Goal: Navigation & Orientation: Find specific page/section

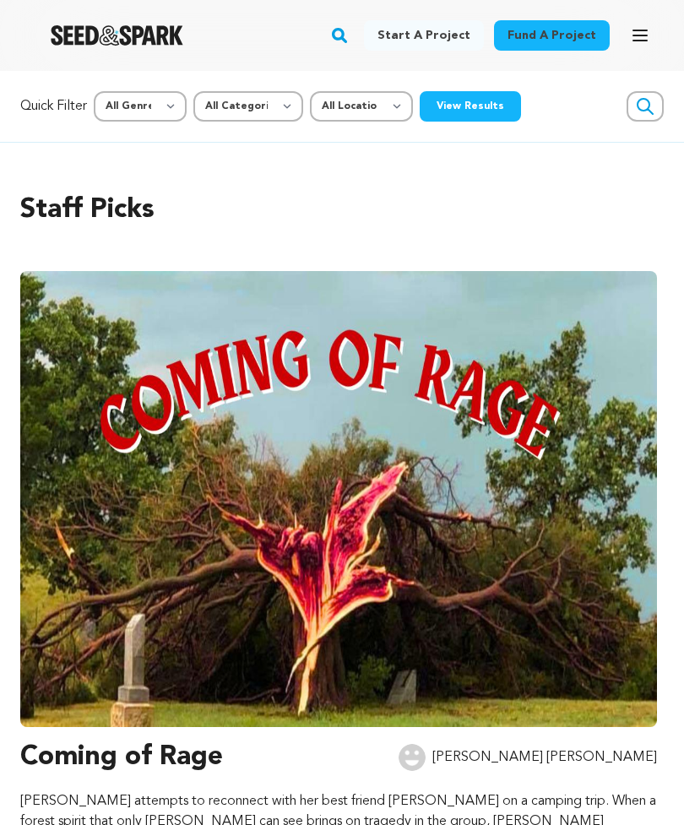
scroll to position [0, 4114]
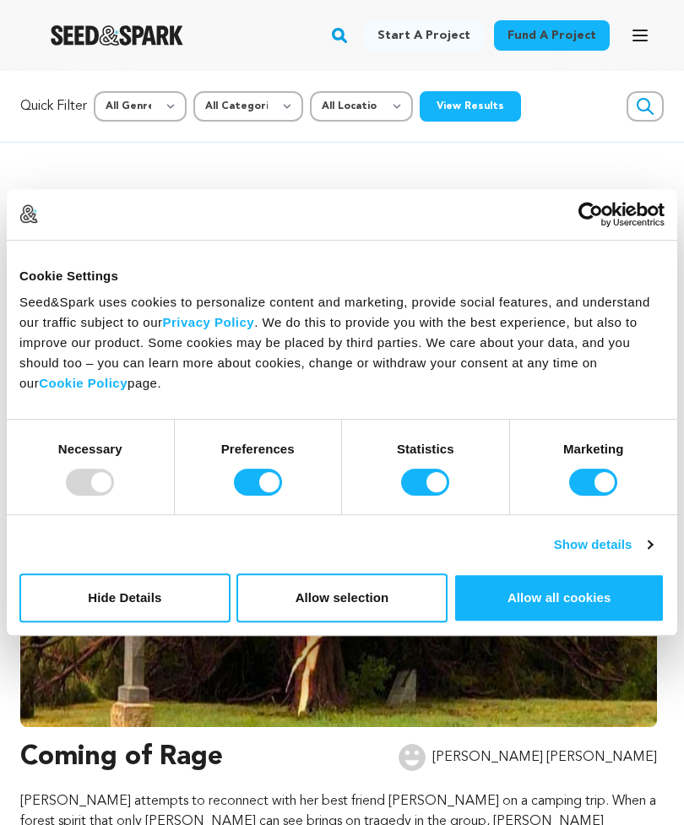
click at [627, 44] on button "Open main menu" at bounding box center [640, 36] width 34 height 34
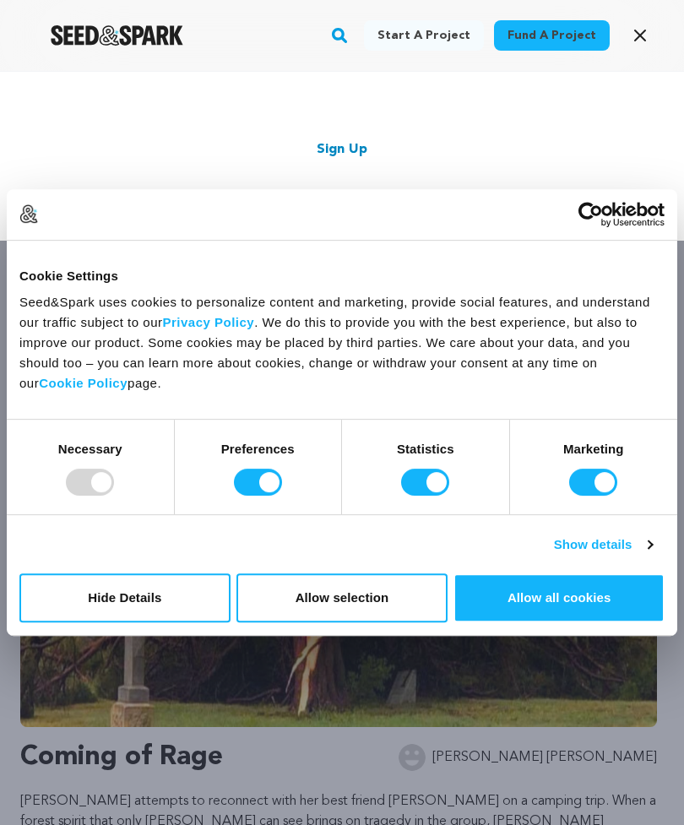
click at [633, 37] on icon "button" at bounding box center [640, 35] width 20 height 20
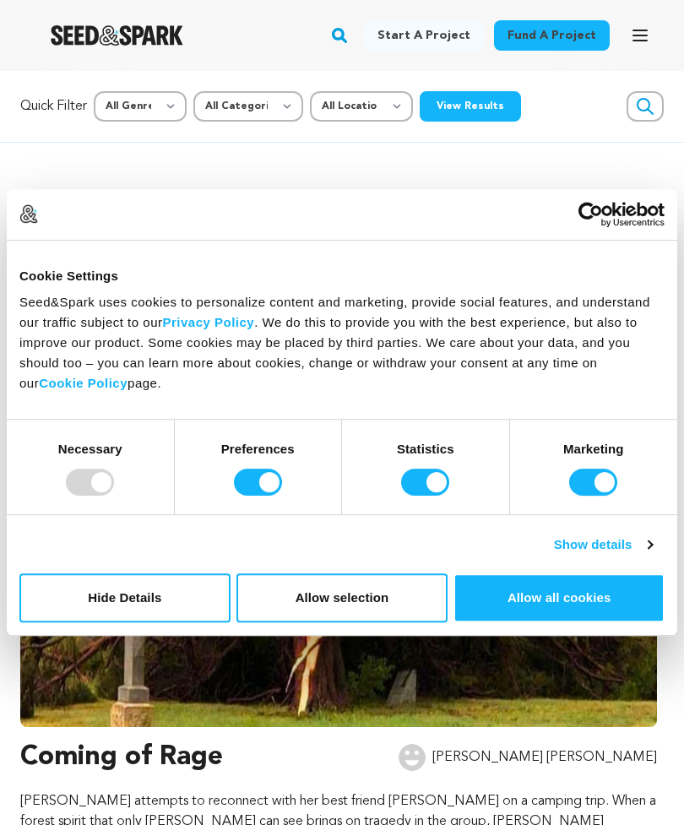
click at [83, 25] on img "Seed&Spark Homepage" at bounding box center [117, 35] width 133 height 20
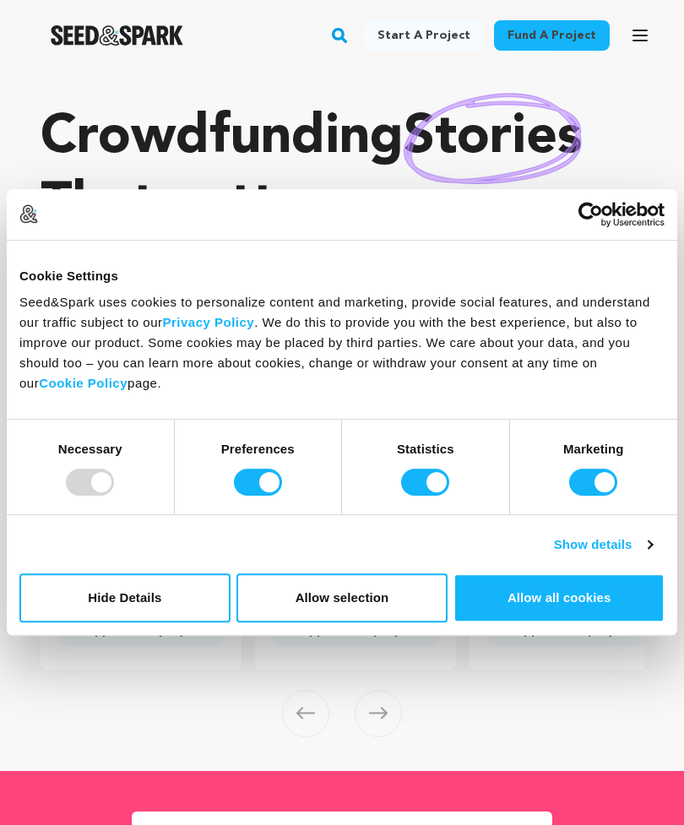
click at [631, 35] on icon "button" at bounding box center [640, 35] width 20 height 20
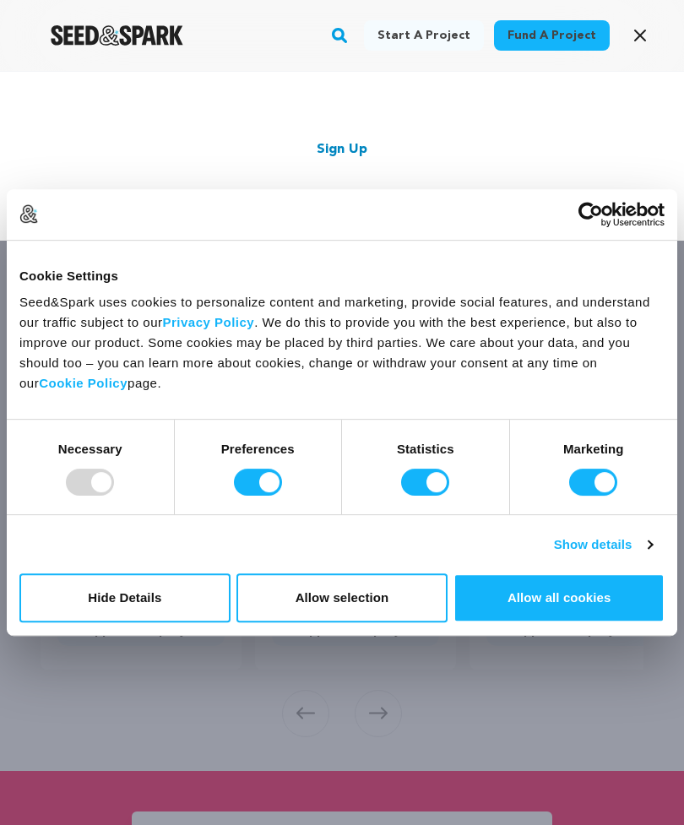
click at [198, 600] on button "Hide Details" at bounding box center [124, 597] width 211 height 49
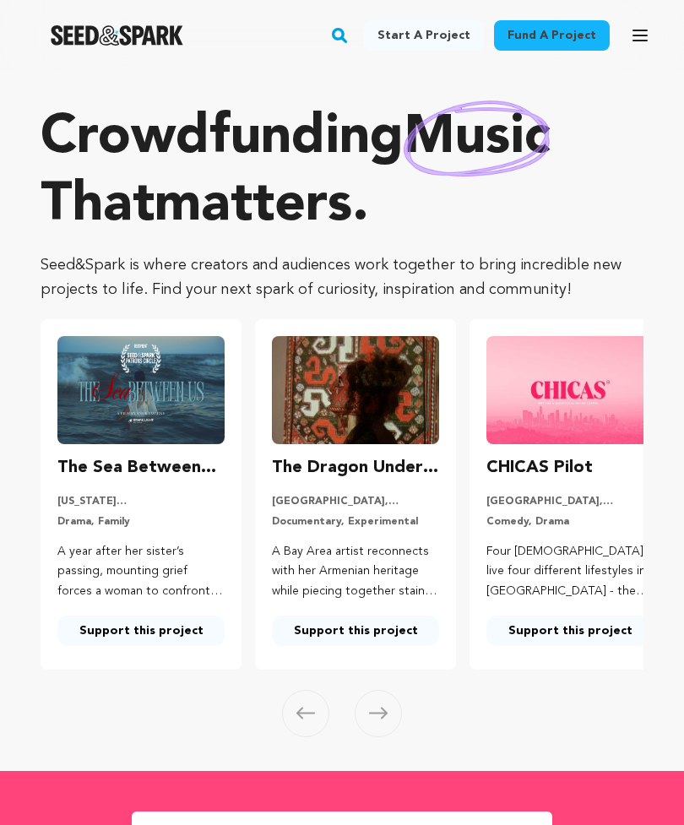
click at [619, 33] on div "Fund a project Start a project Search Login Sign up Start a project Fund a proj…" at bounding box center [328, 36] width 657 height 44
click at [640, 41] on icon "button" at bounding box center [640, 35] width 14 height 10
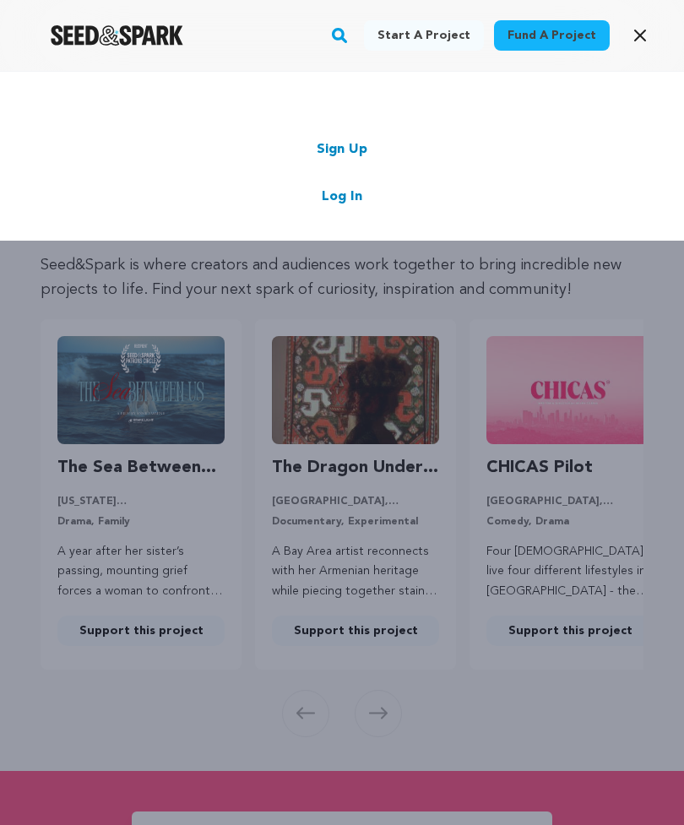
click at [352, 204] on link "Log In" at bounding box center [342, 197] width 41 height 20
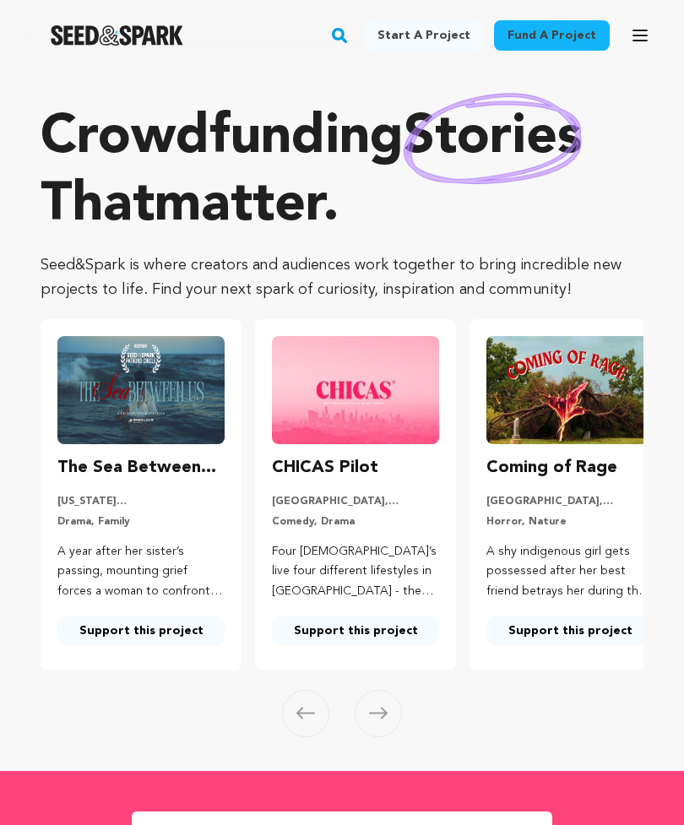
click at [631, 47] on button "Open main menu" at bounding box center [640, 36] width 34 height 34
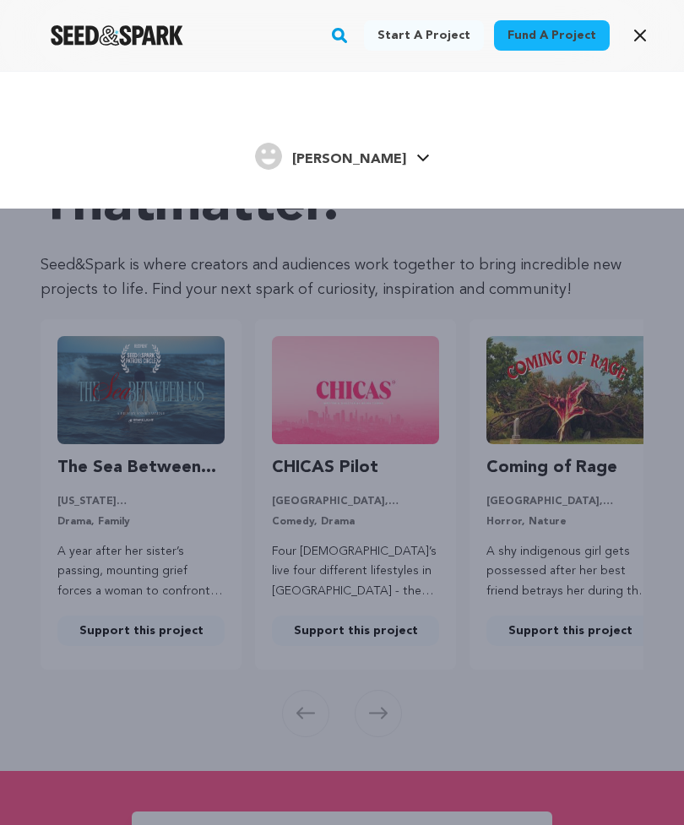
click at [381, 166] on h4 "[PERSON_NAME]" at bounding box center [349, 159] width 114 height 20
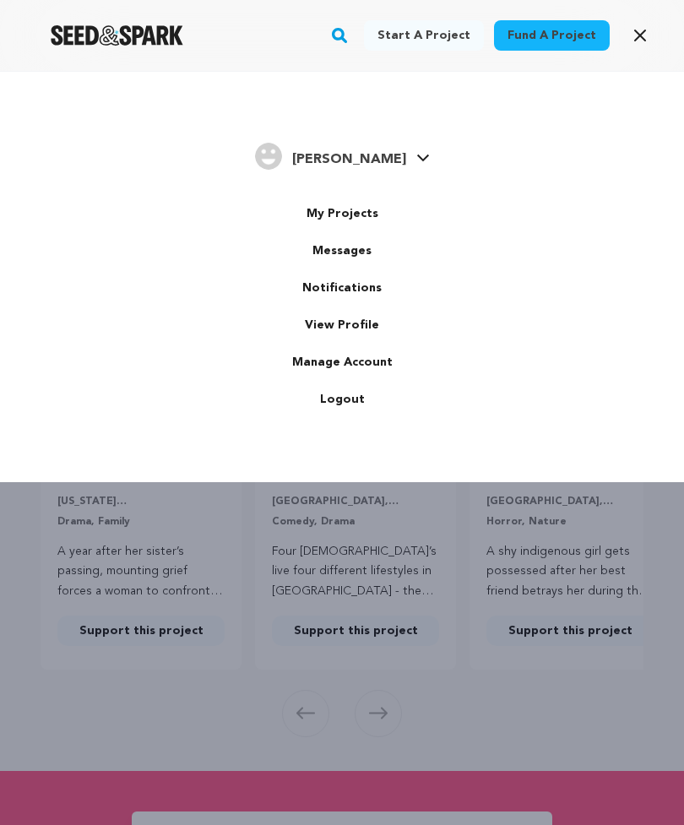
click at [366, 224] on link "My Projects" at bounding box center [341, 213] width 189 height 37
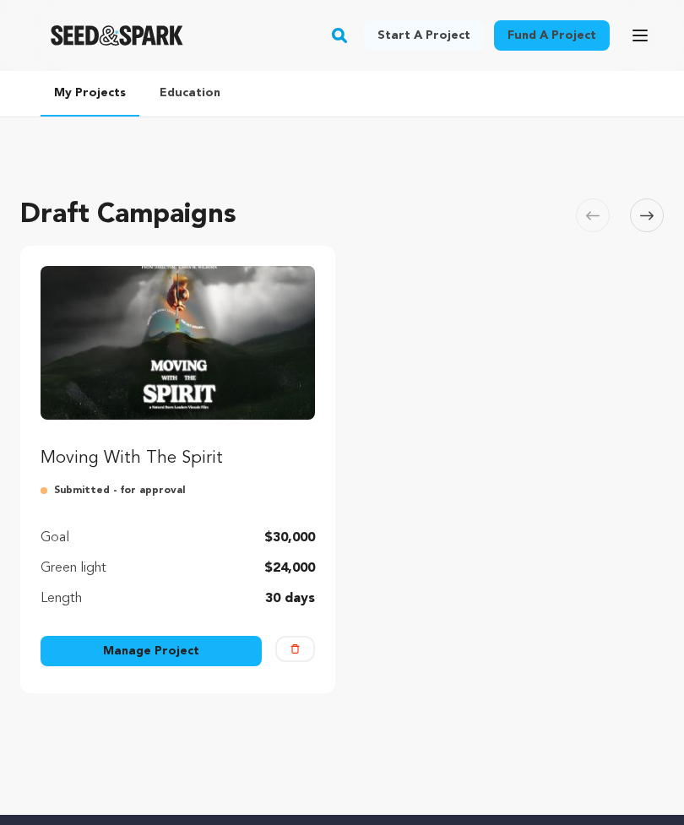
click at [215, 643] on link "Manage Project" at bounding box center [151, 651] width 221 height 30
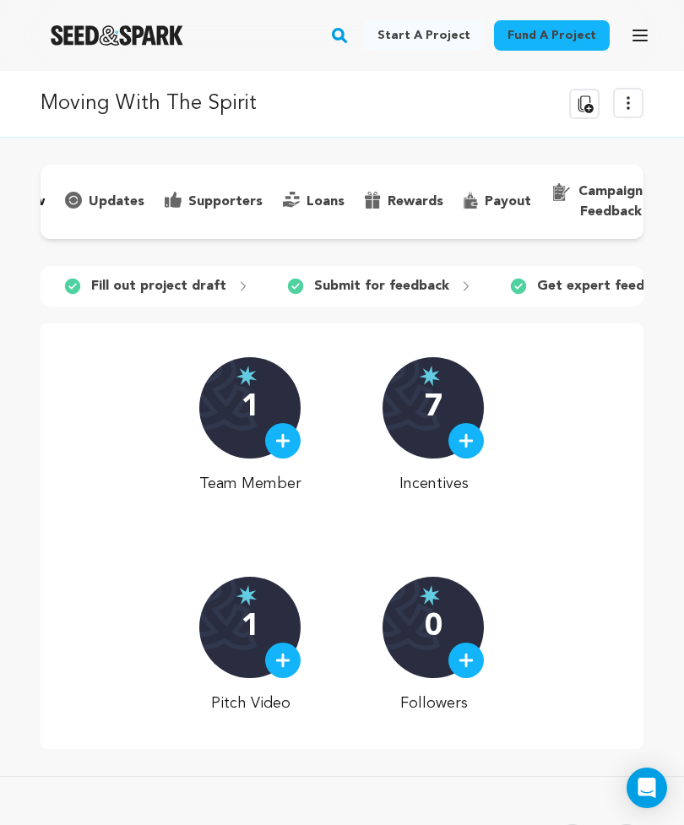
scroll to position [0, 95]
click at [623, 100] on icon at bounding box center [628, 103] width 20 height 20
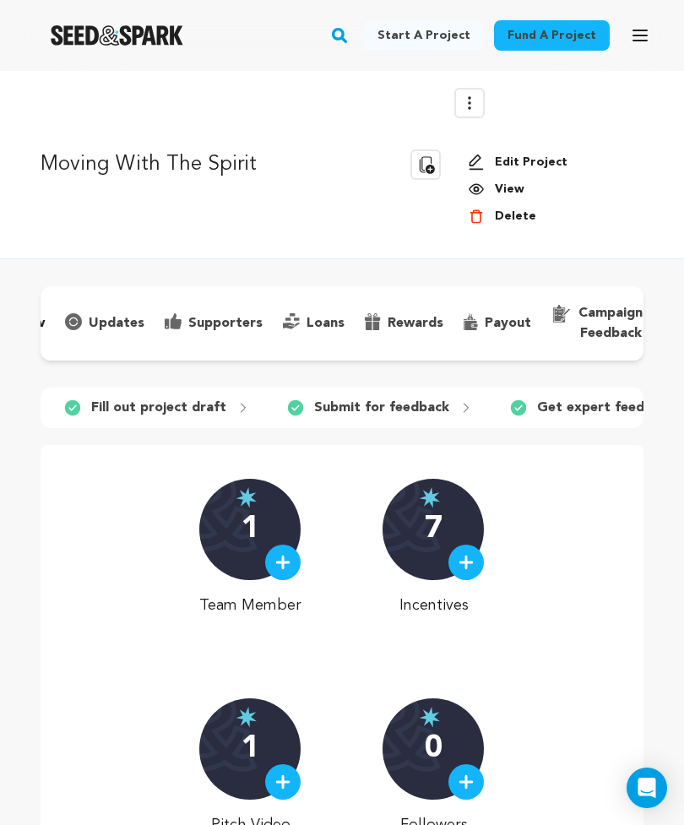
click at [539, 158] on link "Edit Project" at bounding box center [549, 162] width 162 height 17
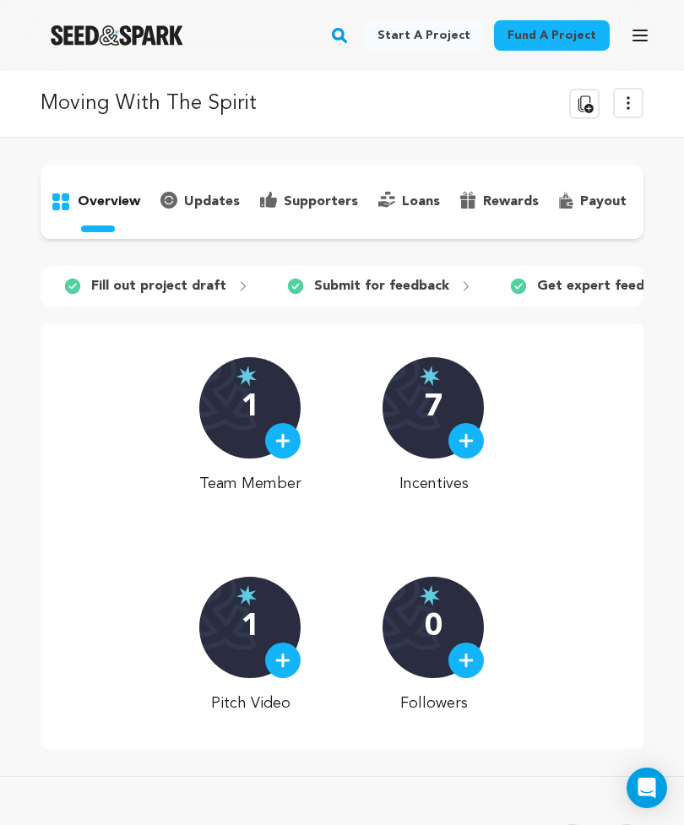
click at [635, 103] on icon at bounding box center [628, 103] width 20 height 20
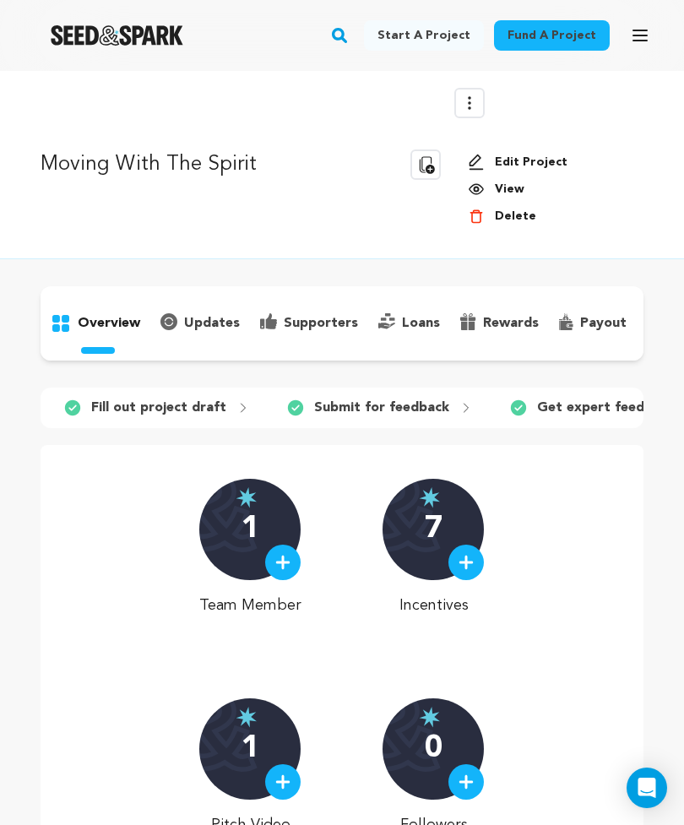
click at [518, 190] on link "View" at bounding box center [549, 189] width 162 height 17
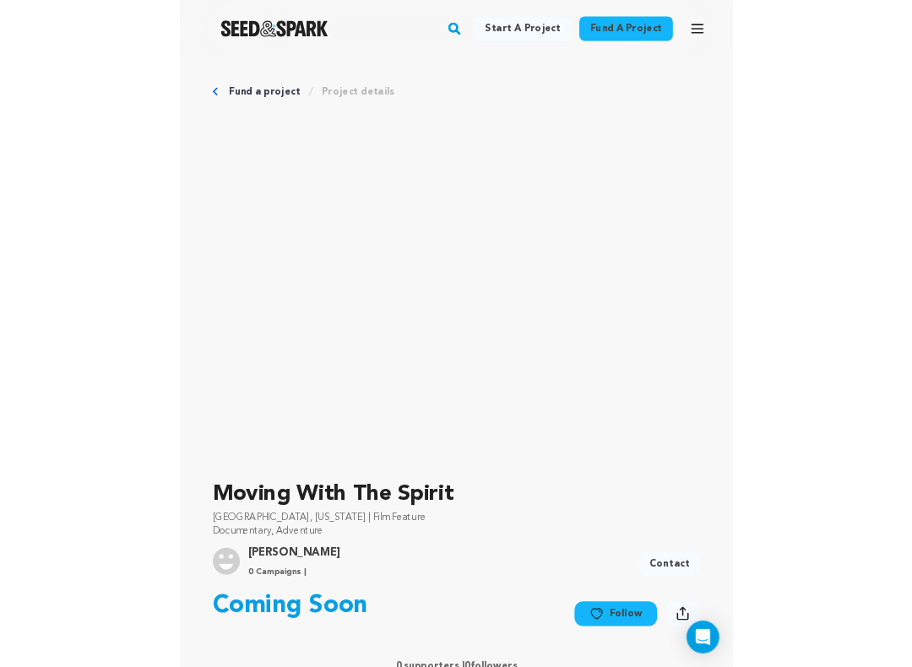
scroll to position [17, 0]
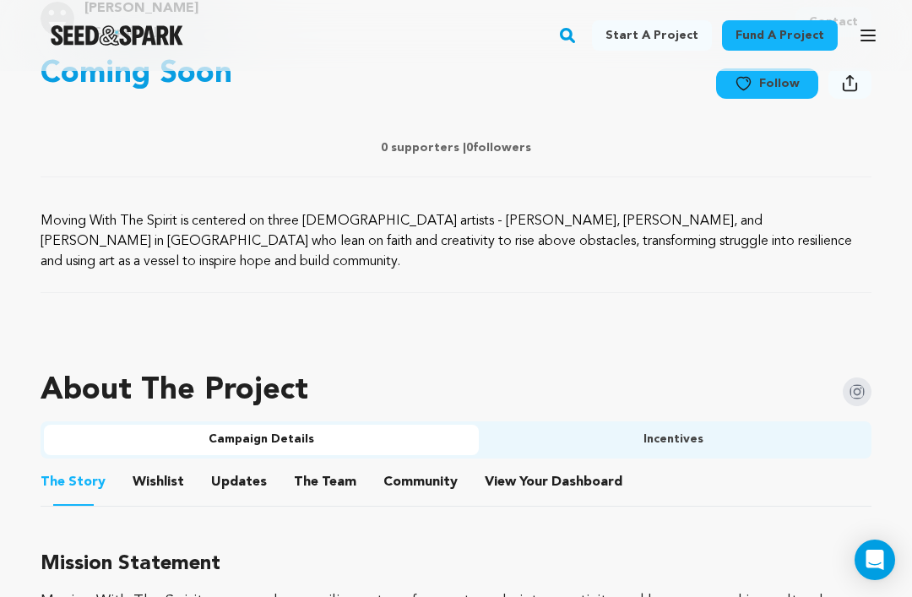
scroll to position [684, 0]
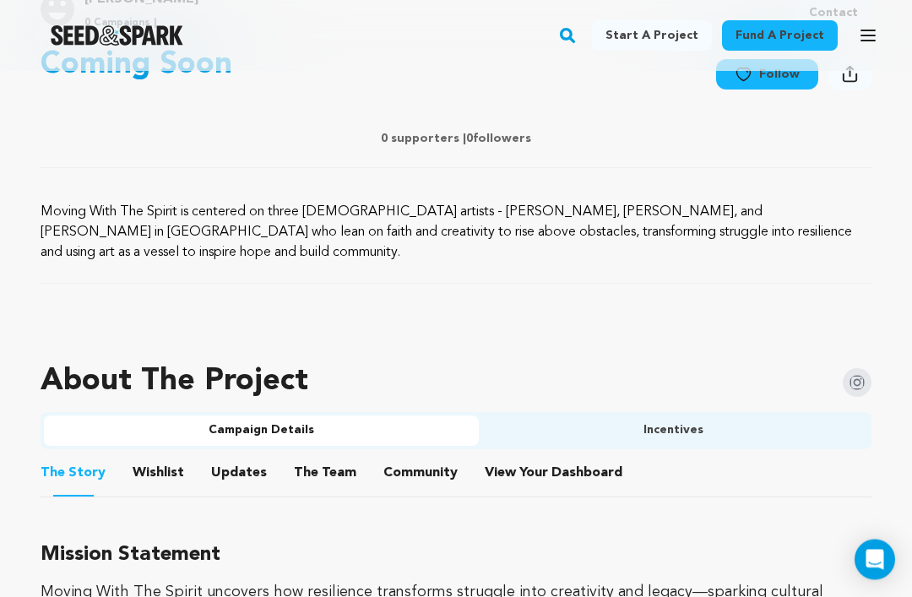
click at [310, 457] on button "The Team" at bounding box center [325, 477] width 41 height 41
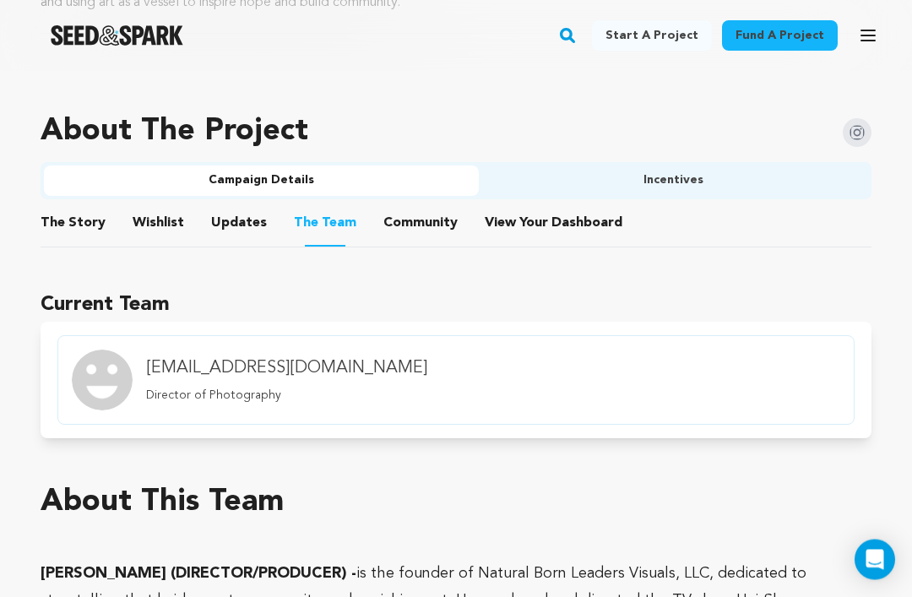
scroll to position [935, 0]
click at [416, 206] on button "Community" at bounding box center [420, 226] width 41 height 41
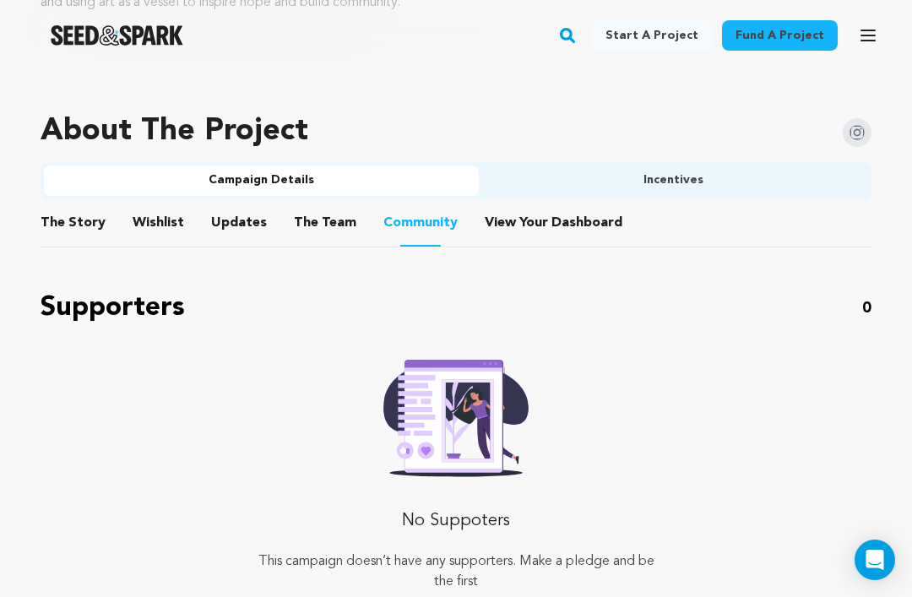
click at [247, 206] on button "Updates" at bounding box center [239, 226] width 41 height 41
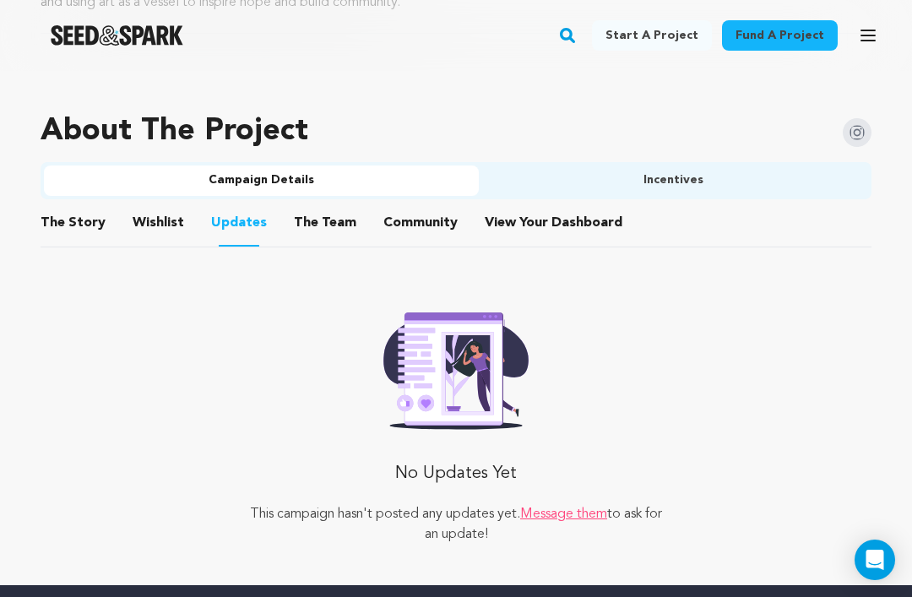
click at [154, 206] on button "Wishlist" at bounding box center [158, 226] width 41 height 41
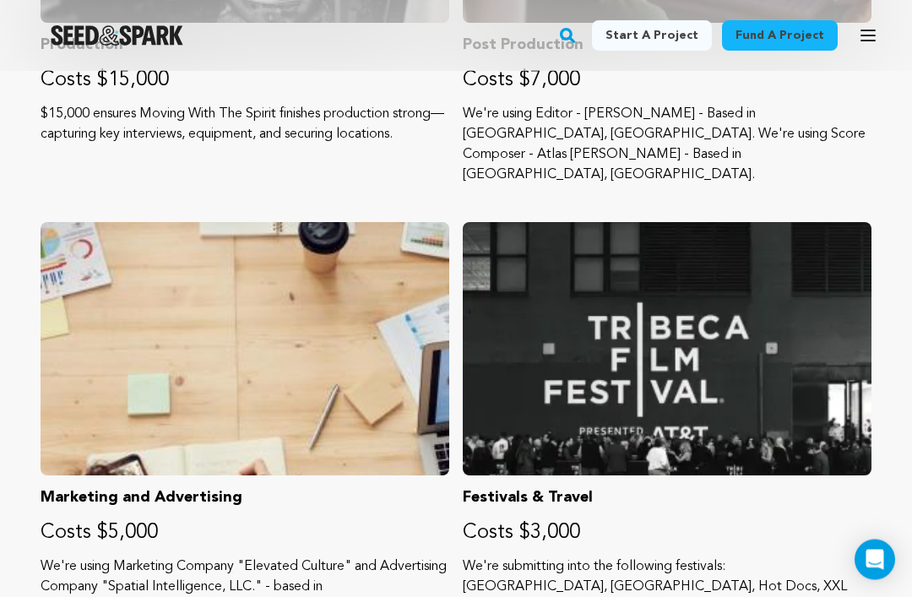
scroll to position [1541, 0]
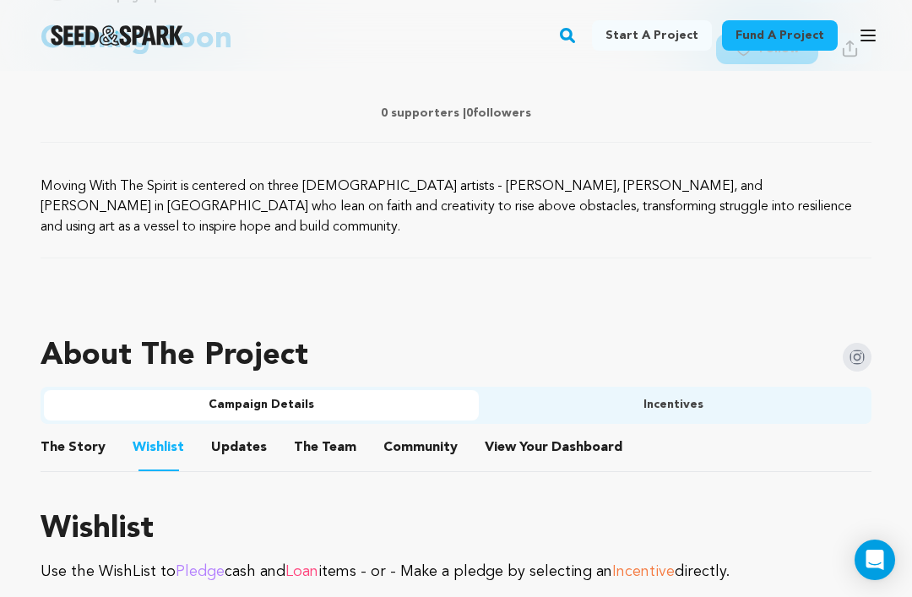
click at [76, 431] on button "The Story" at bounding box center [73, 451] width 41 height 41
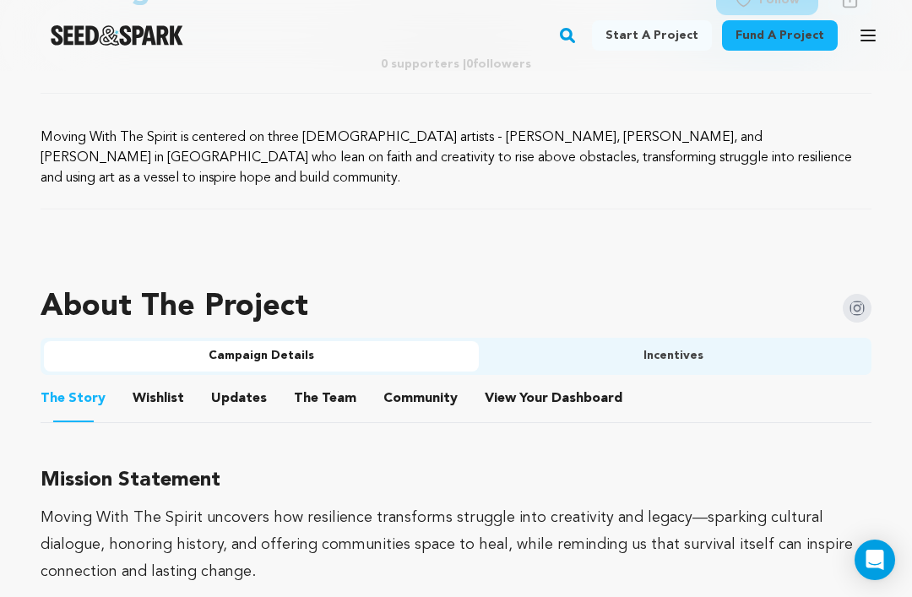
scroll to position [760, 0]
click at [325, 381] on button "The Team" at bounding box center [325, 401] width 41 height 41
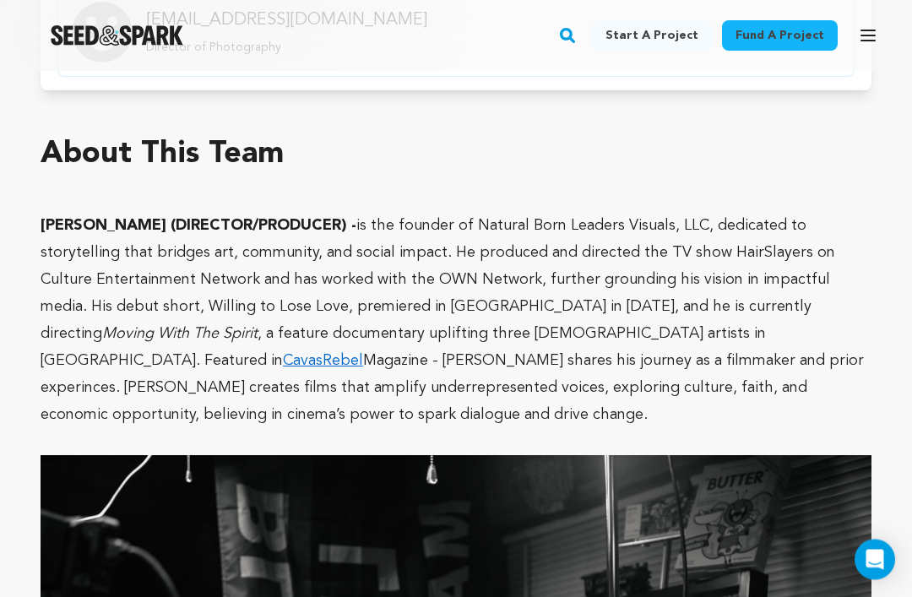
scroll to position [1284, 0]
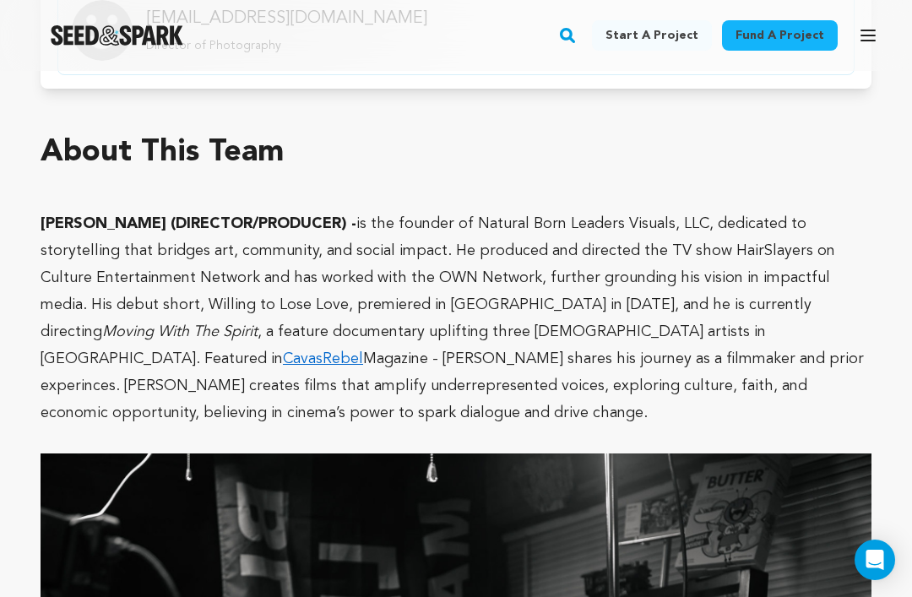
click at [556, 290] on p "Chris M. Wilborn (DIRECTOR/PRODUCER) - is the founder of Natural Born Leaders V…" at bounding box center [456, 318] width 831 height 216
click at [363, 351] on link "CavasRebel" at bounding box center [323, 358] width 80 height 15
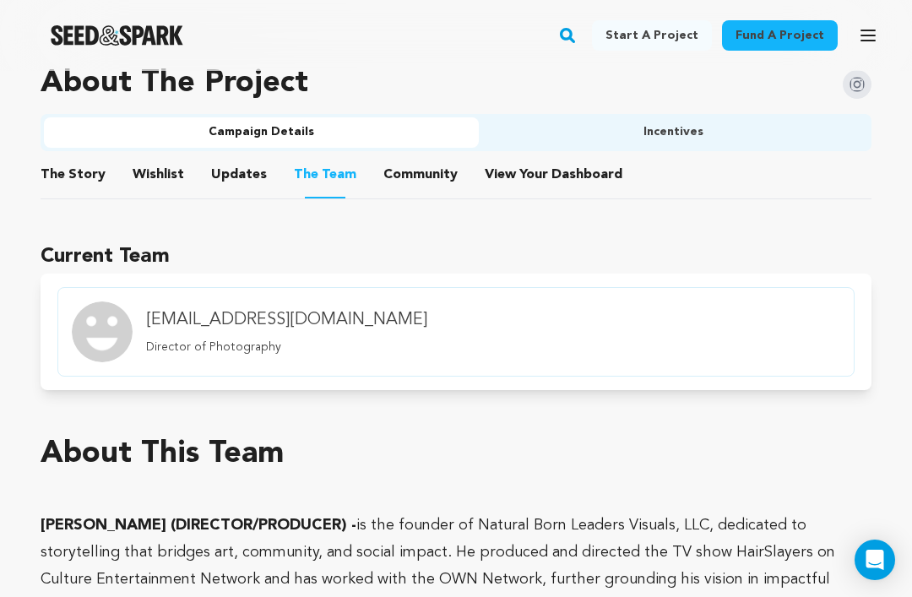
scroll to position [970, 0]
